Goal: Complete application form

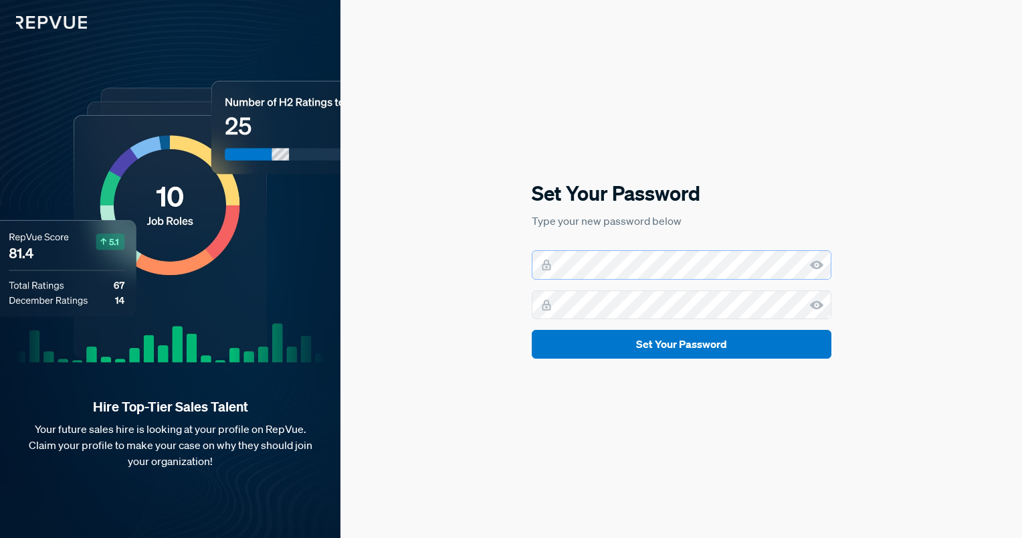
click at [438, 285] on div "Set Your Password Type your new password below Set Your Password" at bounding box center [682, 269] width 682 height 538
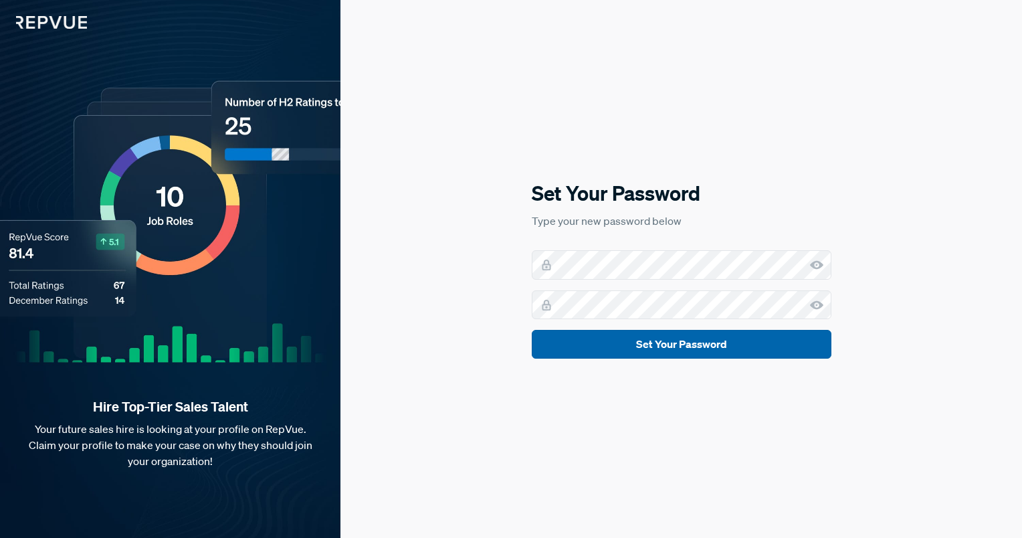
click at [698, 345] on button "Set Your Password" at bounding box center [682, 344] width 300 height 29
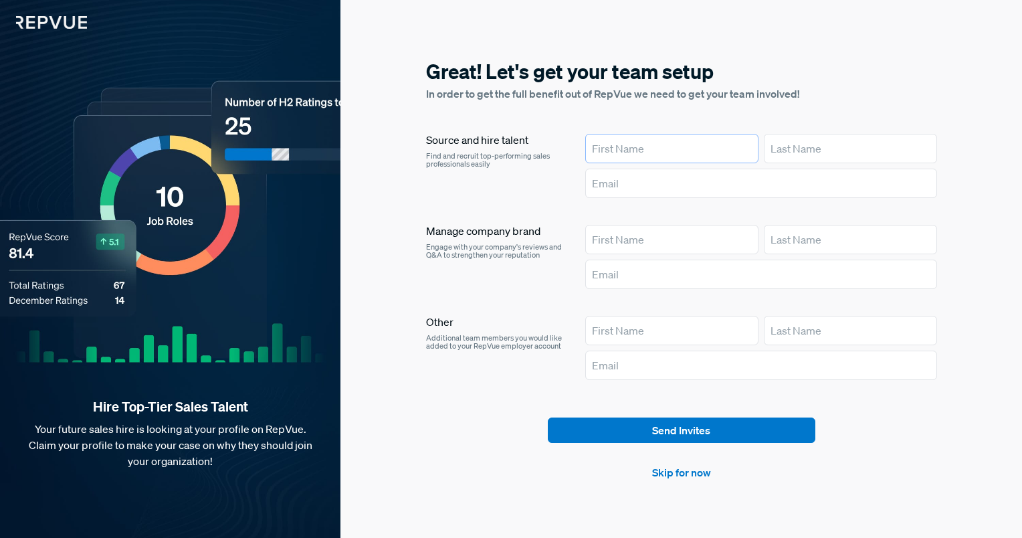
click at [645, 156] on input "text" at bounding box center [672, 148] width 173 height 29
type input "[PERSON_NAME]"
type input "Dembovsky"
type input "[PERSON_NAME][EMAIL_ADDRESS][DOMAIN_NAME]"
click at [658, 234] on input "text" at bounding box center [672, 239] width 173 height 29
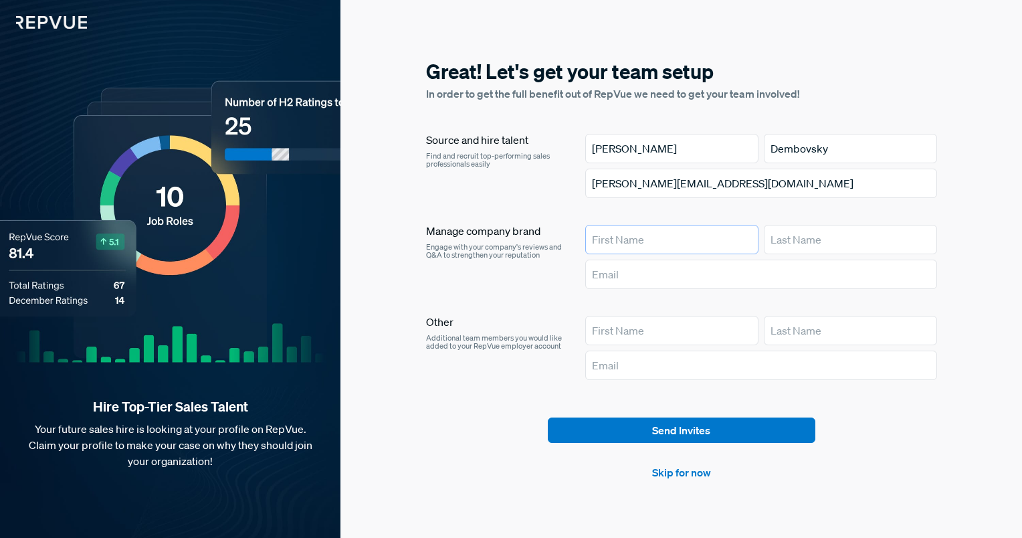
type input "[PERSON_NAME]"
type input "Dembovsky"
type input "[PERSON_NAME][EMAIL_ADDRESS][DOMAIN_NAME]"
click at [680, 472] on link "Skip for now" at bounding box center [681, 472] width 59 height 16
